Goal: Entertainment & Leisure: Consume media (video, audio)

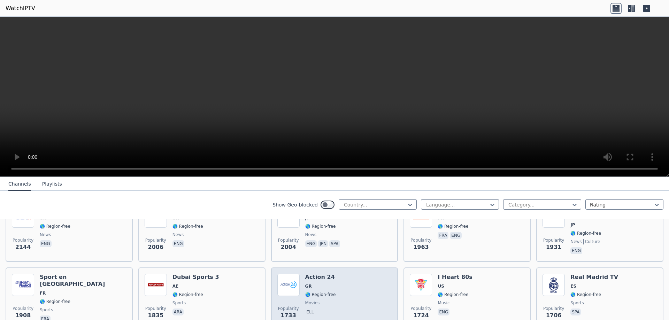
scroll to position [488, 0]
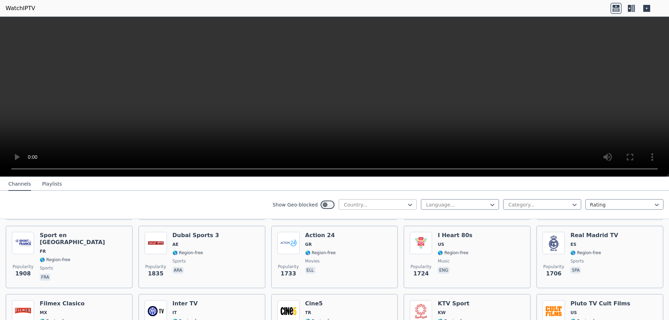
click at [372, 203] on div at bounding box center [374, 204] width 63 height 7
type input "***"
click at [356, 231] on div "Poland" at bounding box center [378, 233] width 78 height 13
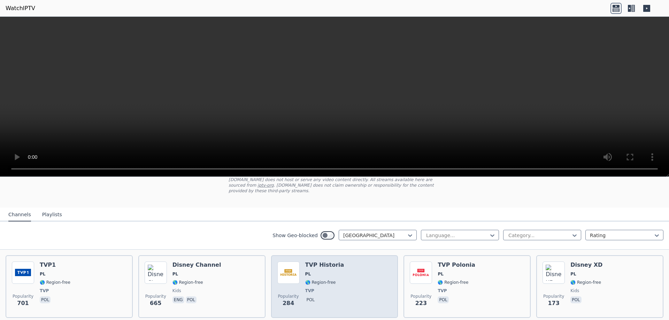
scroll to position [35, 0]
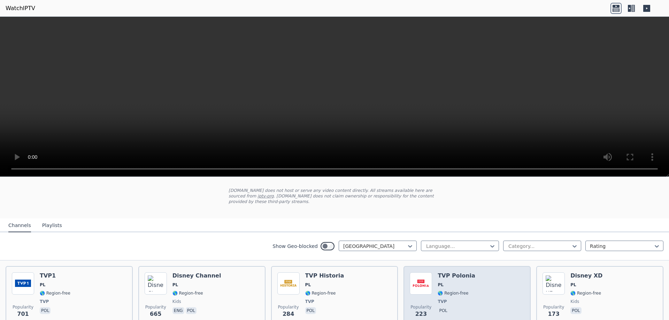
click at [432, 279] on div "Popularity 223 TVP Polonia PL 🌎 Region-free TVP pol" at bounding box center [467, 298] width 115 height 50
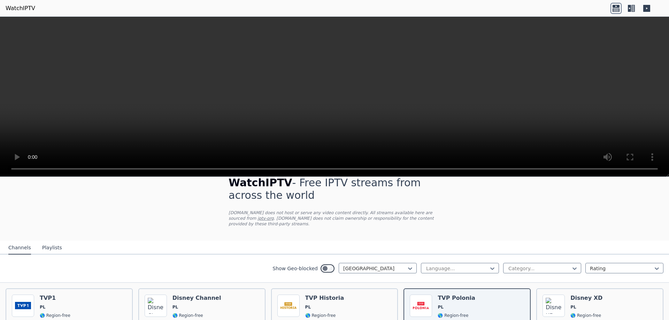
scroll to position [0, 0]
